Goal: Task Accomplishment & Management: Use online tool/utility

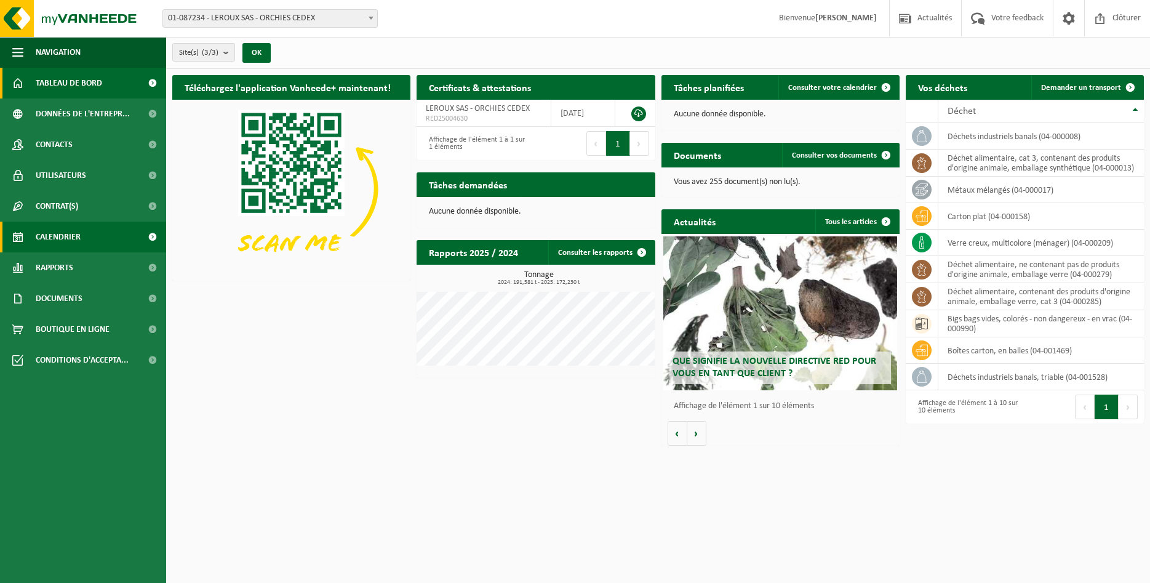
click at [64, 237] on span "Calendrier" at bounding box center [58, 237] width 45 height 31
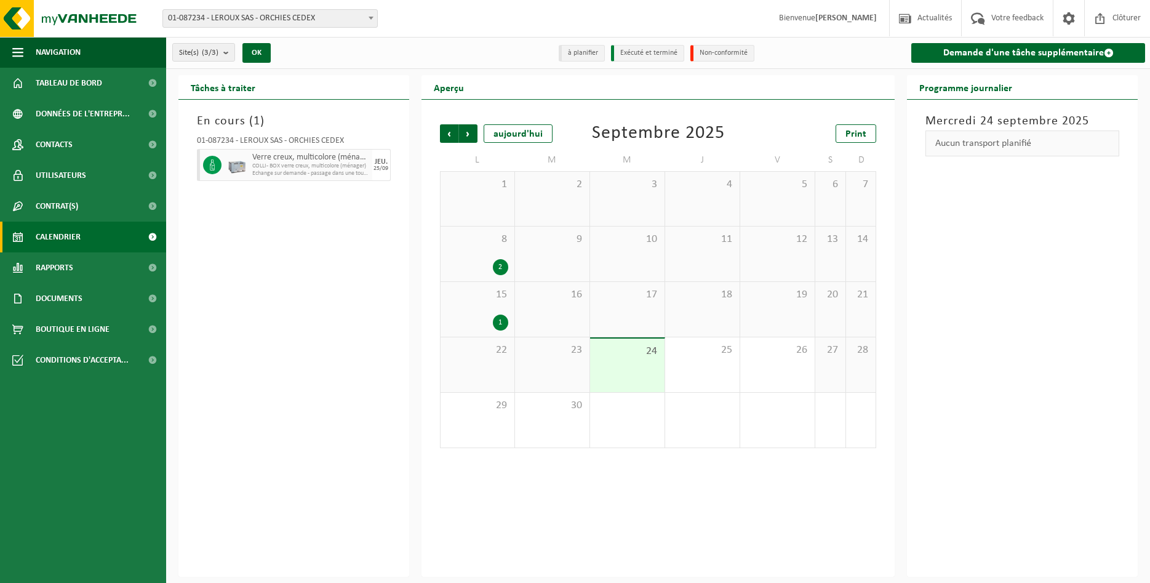
click at [625, 353] on span "24" at bounding box center [627, 352] width 62 height 14
click at [993, 57] on link "Demande d'une tâche supplémentaire" at bounding box center [1028, 53] width 234 height 20
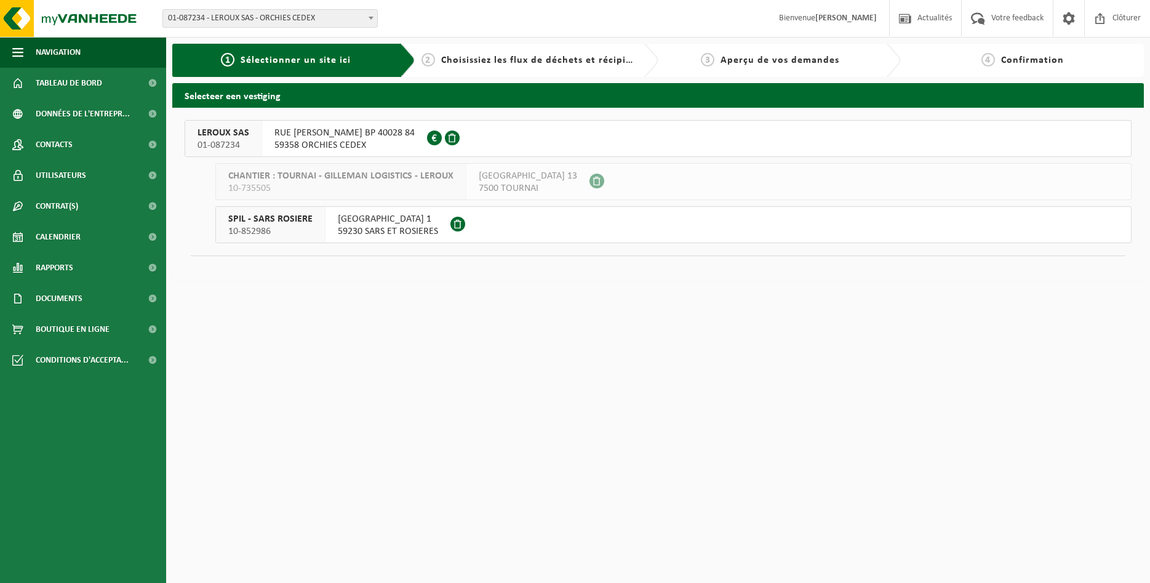
click at [327, 134] on span "RUE FRANCOIS HERBO BP 40028 84" at bounding box center [344, 133] width 140 height 12
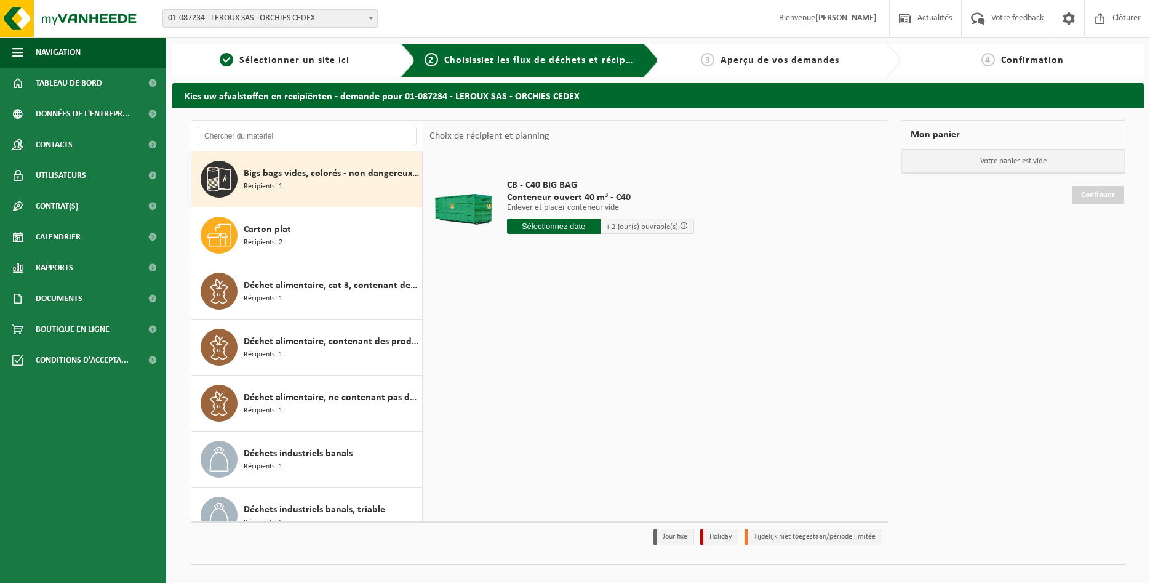
click at [324, 183] on div "Bigs bags vides, colorés - non dangereux - en vrac Récipients: 1" at bounding box center [331, 179] width 175 height 37
click at [546, 224] on input "text" at bounding box center [554, 225] width 94 height 15
click at [604, 357] on div "26" at bounding box center [605, 355] width 22 height 20
type input "à partir de 2025-09-26"
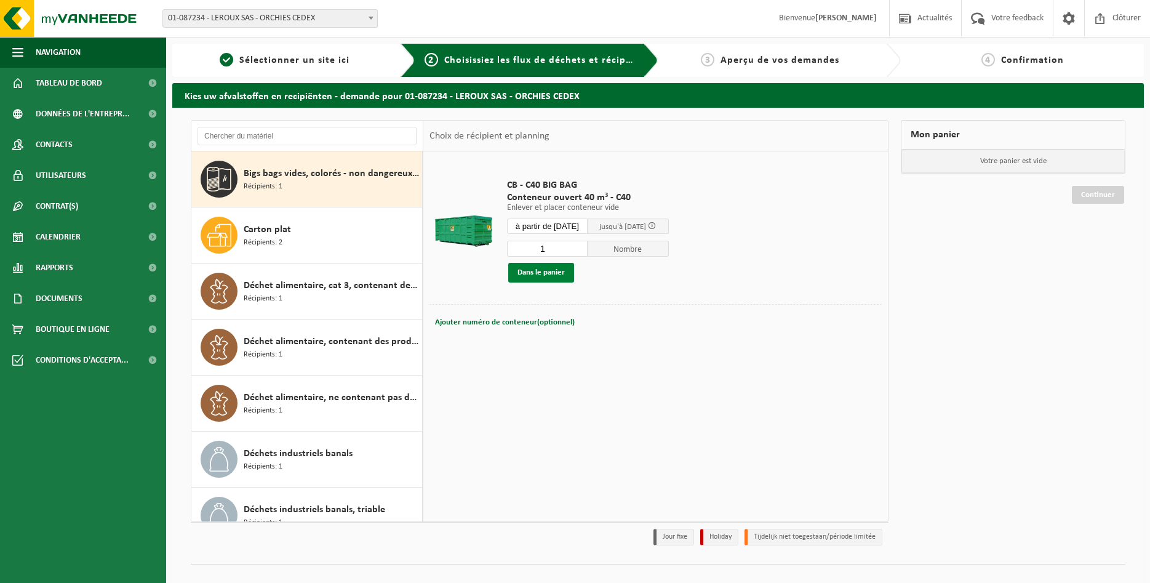
click at [535, 268] on button "Dans le panier" at bounding box center [541, 273] width 66 height 20
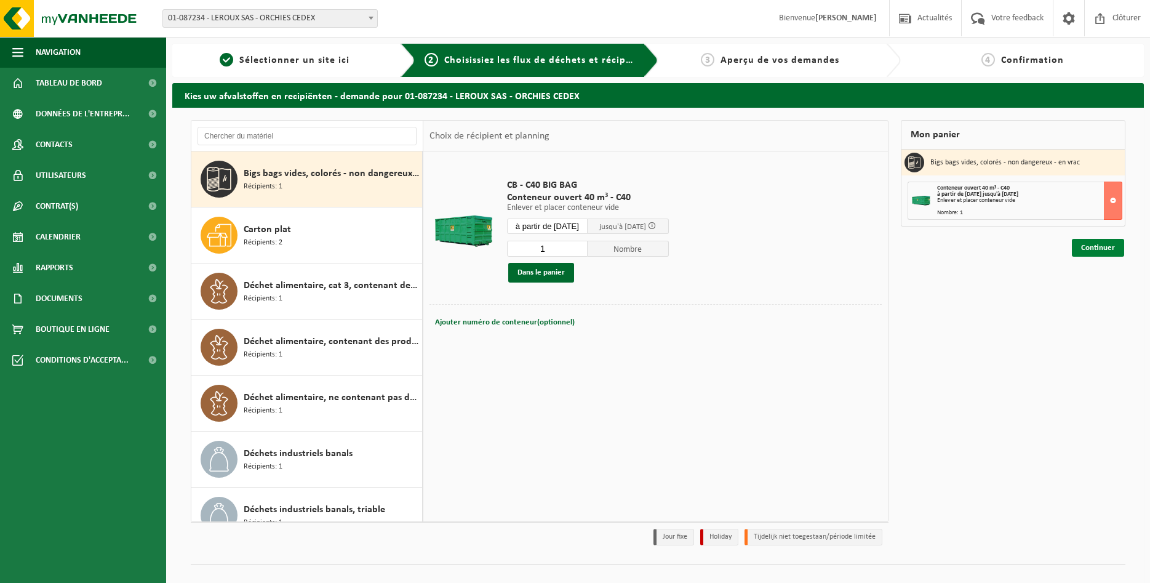
click at [1086, 246] on link "Continuer" at bounding box center [1098, 248] width 52 height 18
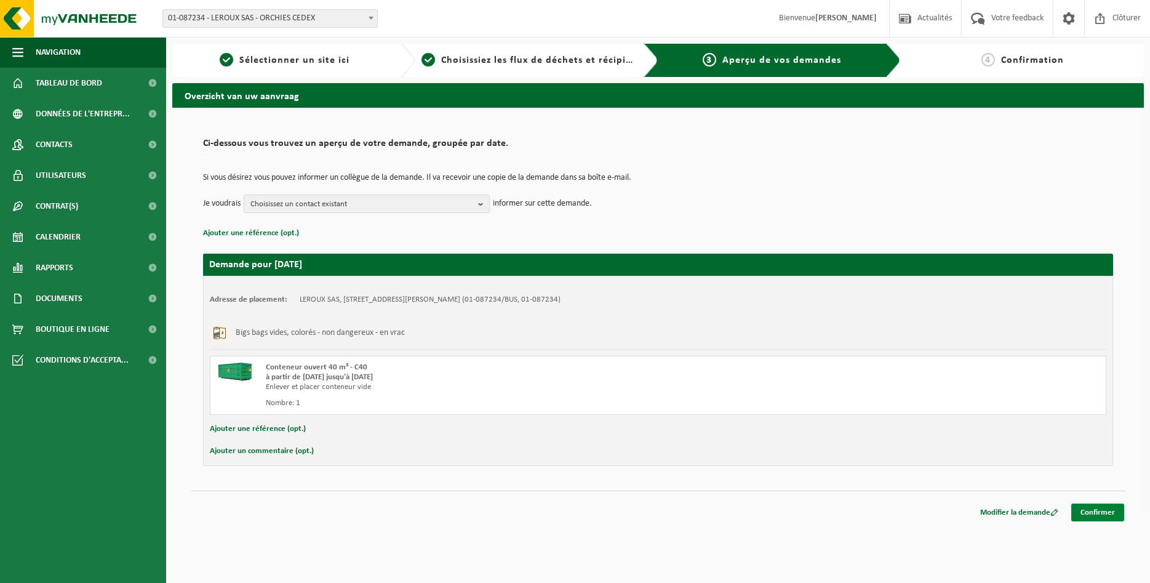
click at [1102, 514] on link "Confirmer" at bounding box center [1097, 512] width 53 height 18
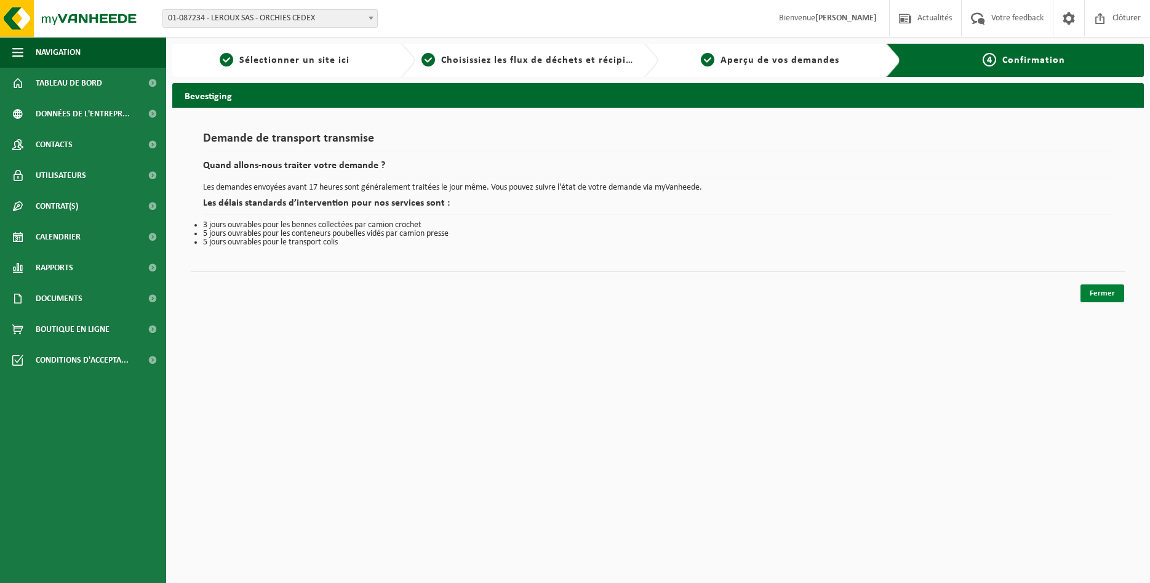
click at [1103, 292] on link "Fermer" at bounding box center [1103, 293] width 44 height 18
